Goal: Information Seeking & Learning: Learn about a topic

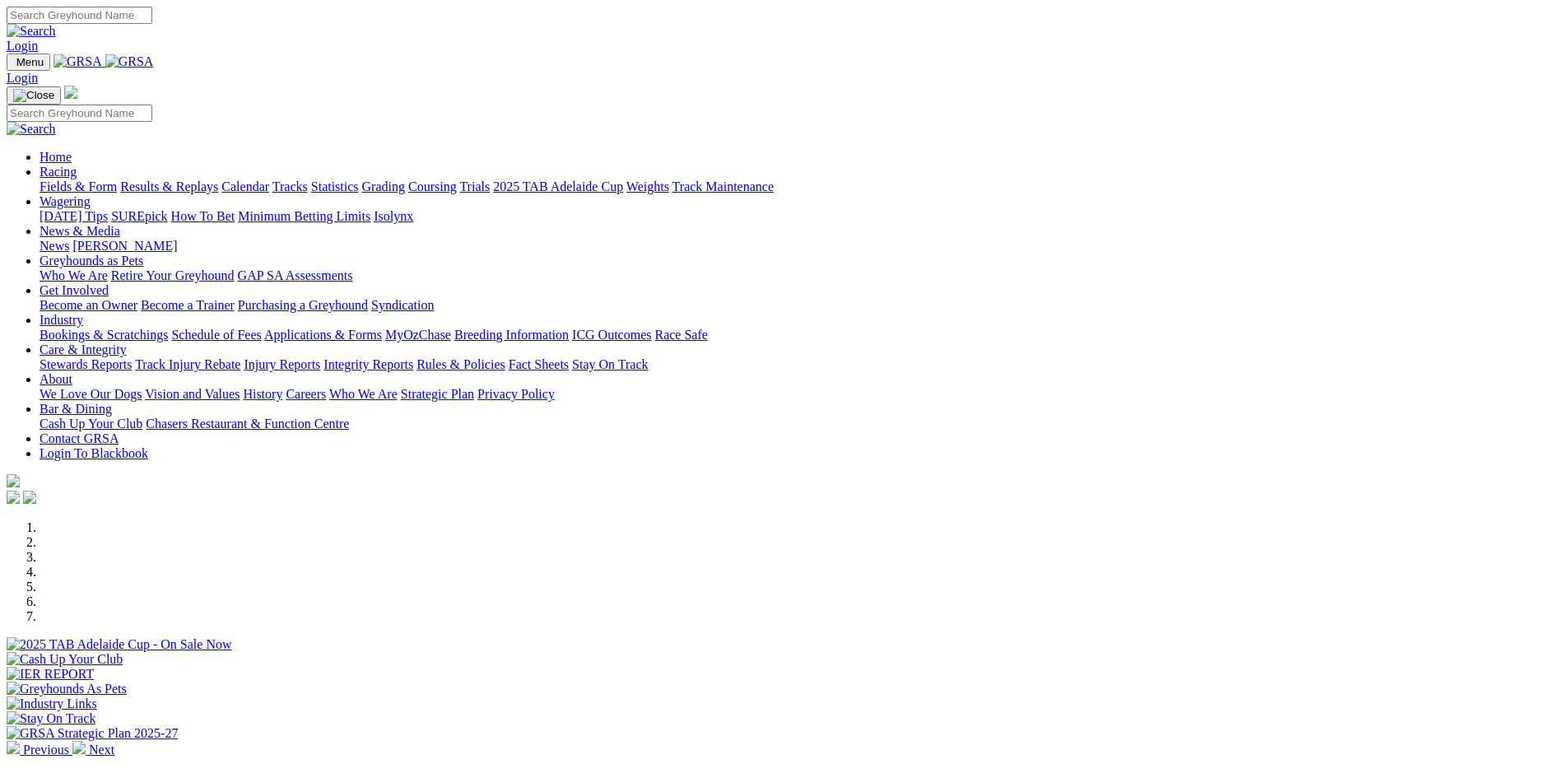
scroll to position [412, 0]
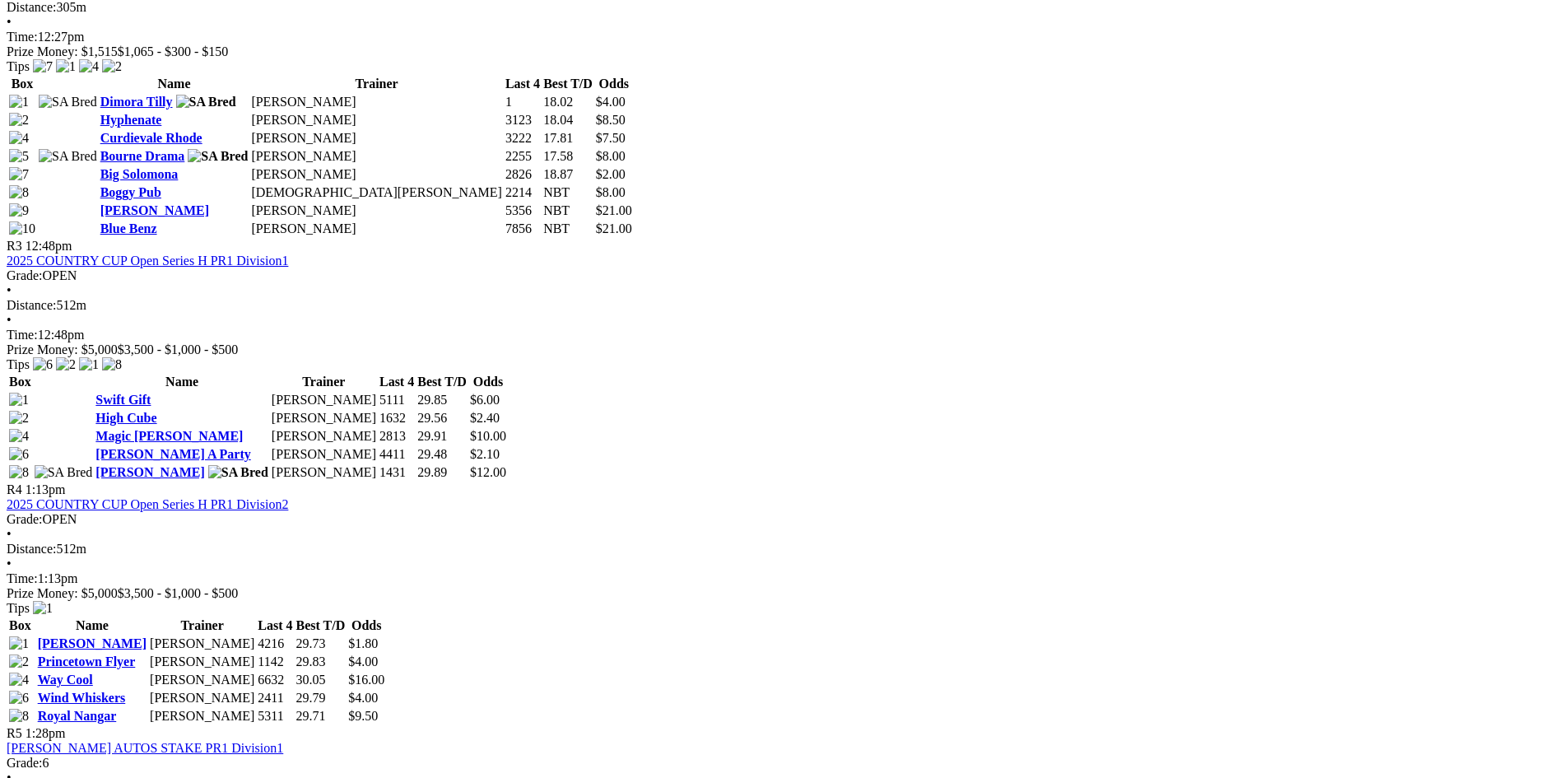
scroll to position [1235, 0]
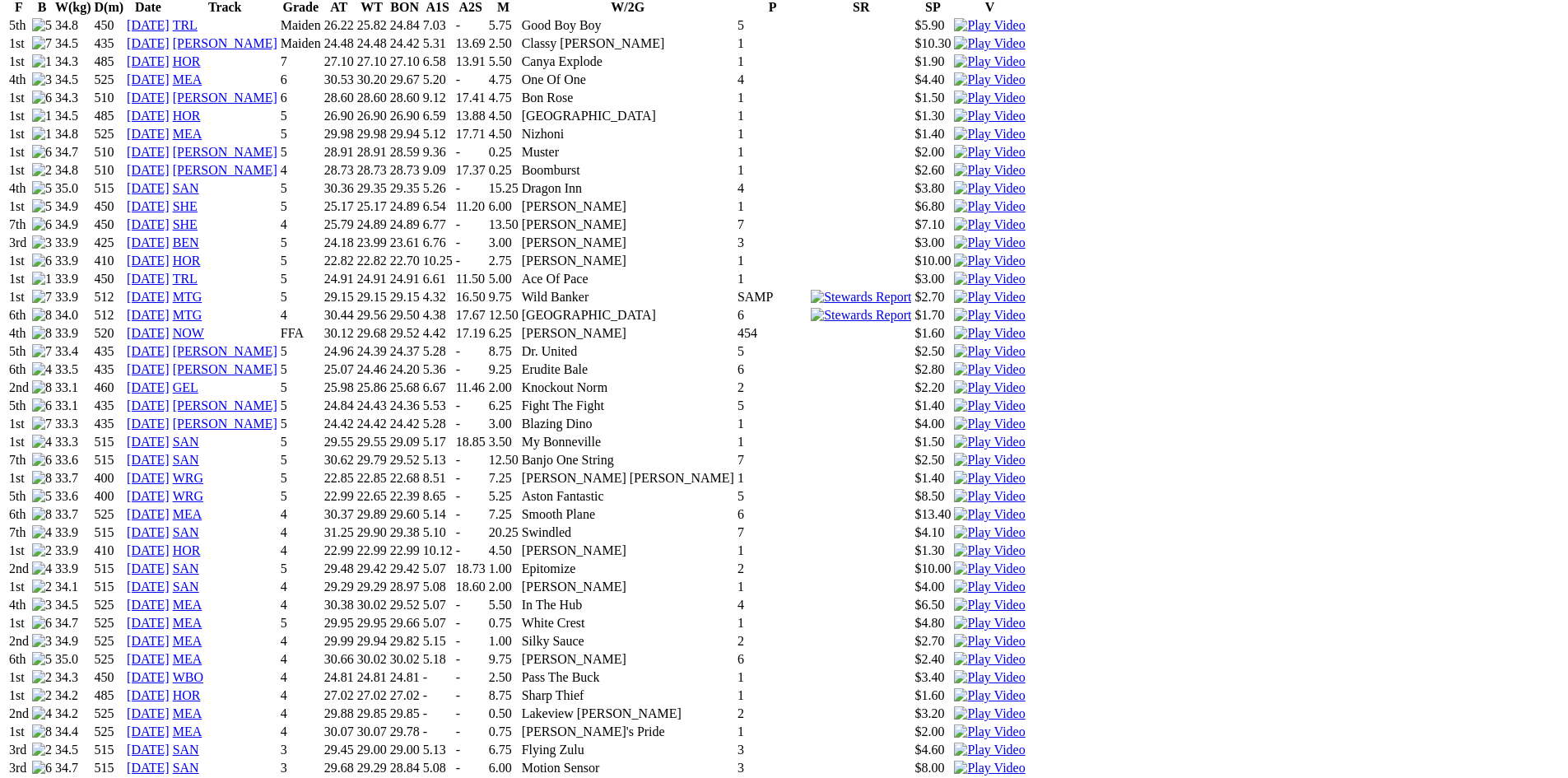
scroll to position [1563, 0]
